Goal: Task Accomplishment & Management: Manage account settings

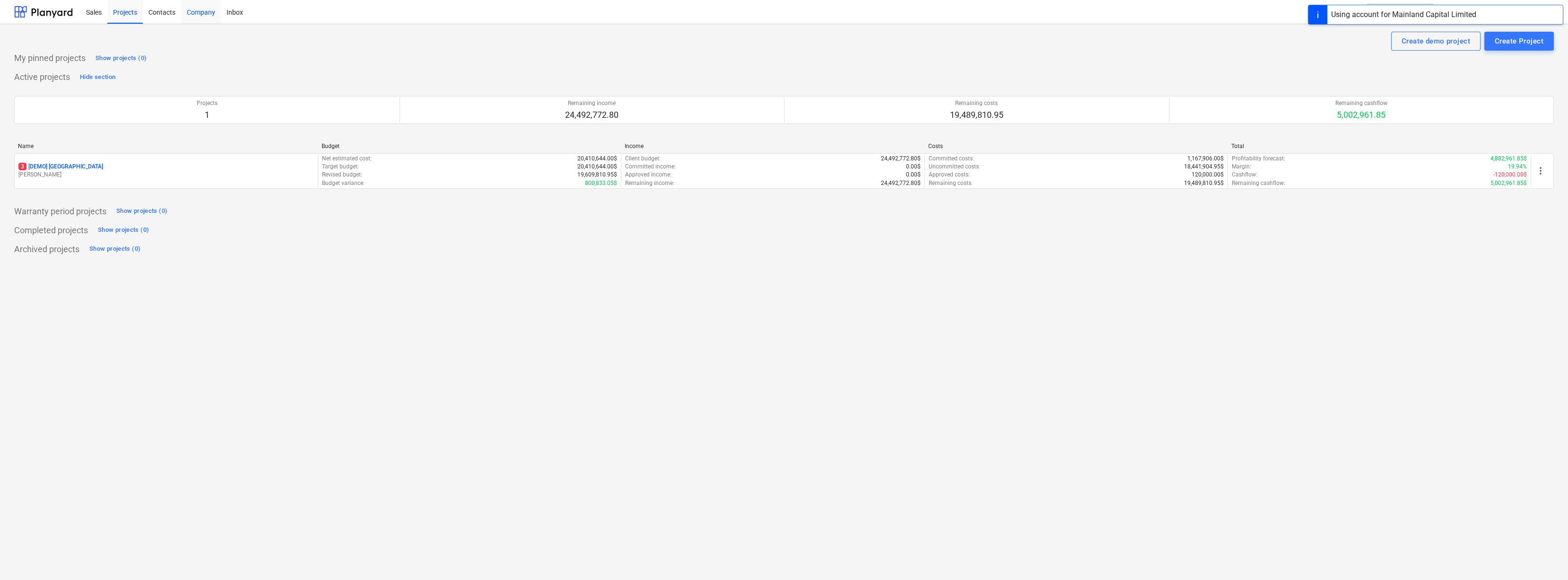
click at [199, 12] on div "Company" at bounding box center [201, 11] width 40 height 24
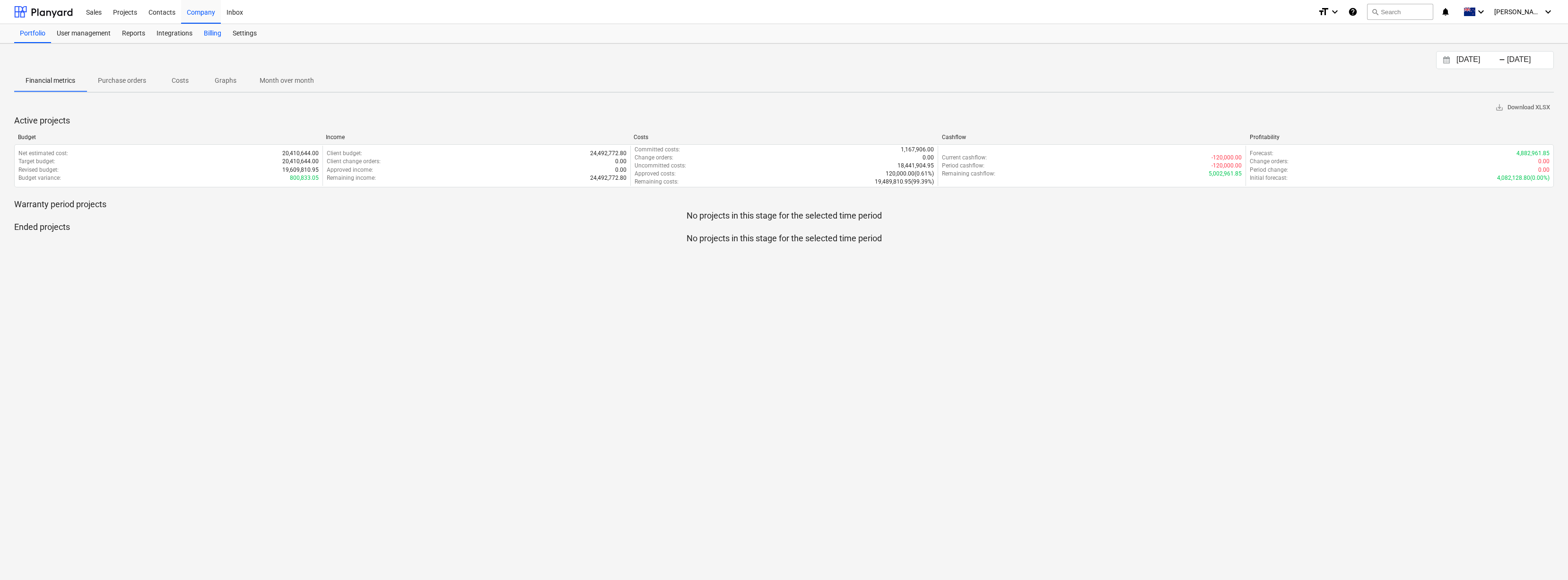
click at [217, 36] on div "Billing" at bounding box center [212, 33] width 28 height 19
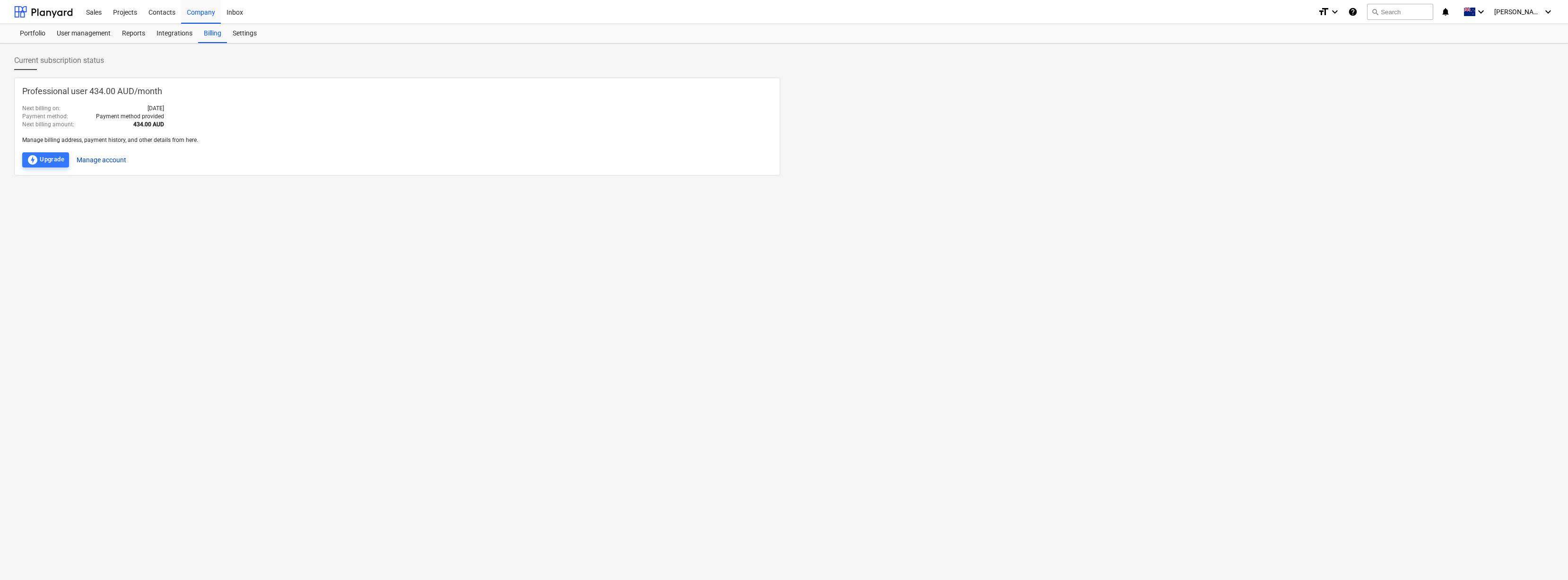
click at [113, 161] on button "Manage account" at bounding box center [101, 159] width 50 height 15
click at [506, 319] on div "Current subscription status Professional user 434.00 AUD / month Next billing o…" at bounding box center [784, 312] width 1568 height 536
drag, startPoint x: 117, startPoint y: 245, endPoint x: 112, endPoint y: 176, distance: 69.2
click at [117, 244] on div "Current subscription status Professional user 434.00 AUD / month Next billing o…" at bounding box center [784, 312] width 1568 height 536
click at [121, 162] on button "Manage account" at bounding box center [101, 159] width 50 height 15
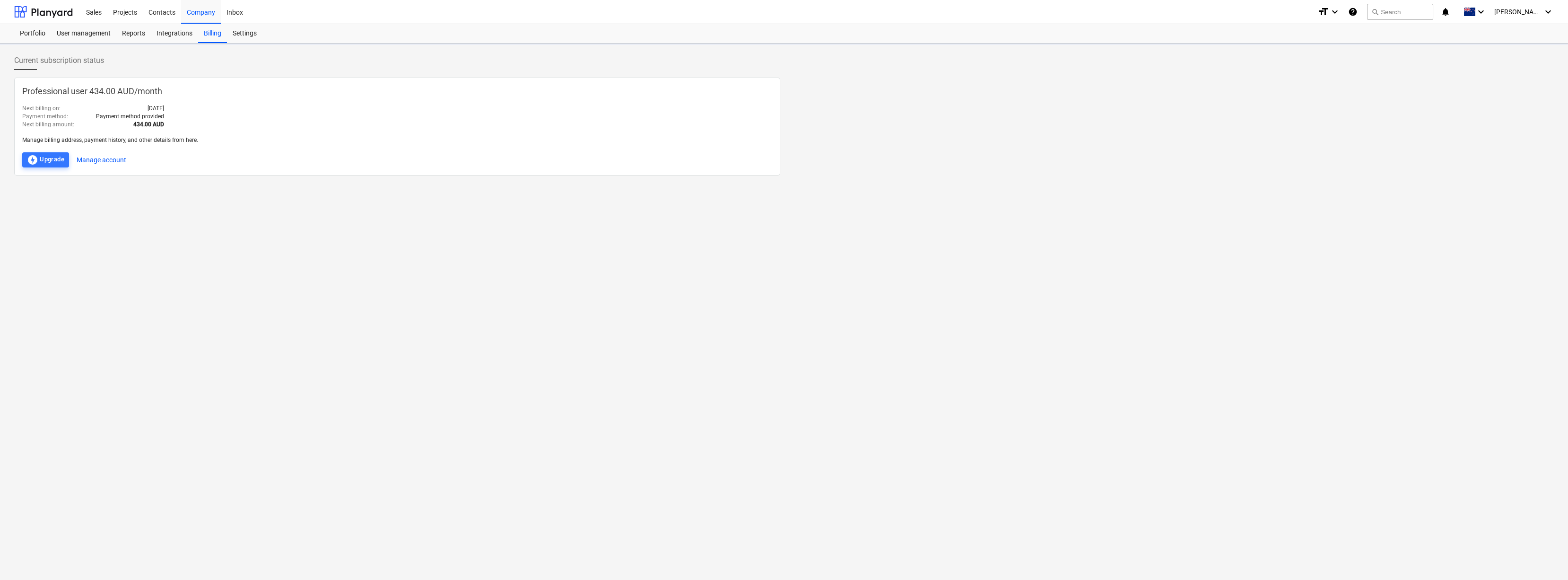
click at [381, 289] on div "Current subscription status Professional user 434.00 AUD / month Next billing o…" at bounding box center [784, 312] width 1568 height 536
